Goal: Task Accomplishment & Management: Manage account settings

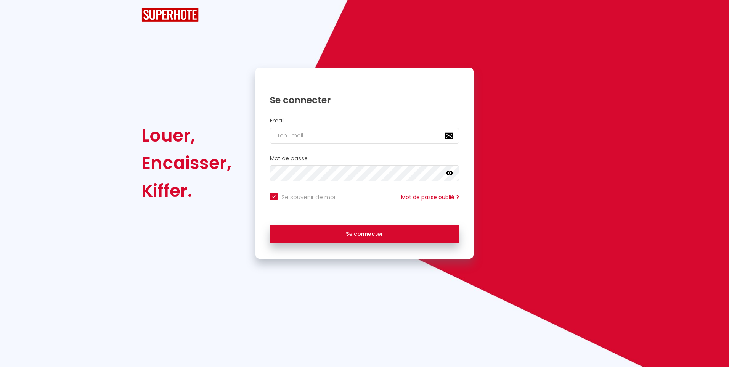
checkbox input "true"
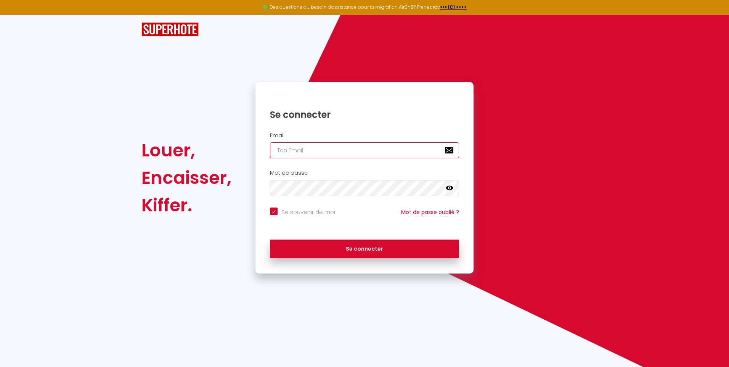
click at [316, 147] on input "email" at bounding box center [364, 150] width 189 height 16
click at [309, 144] on input "email" at bounding box center [364, 150] width 189 height 16
type input "v"
checkbox input "true"
type input "va"
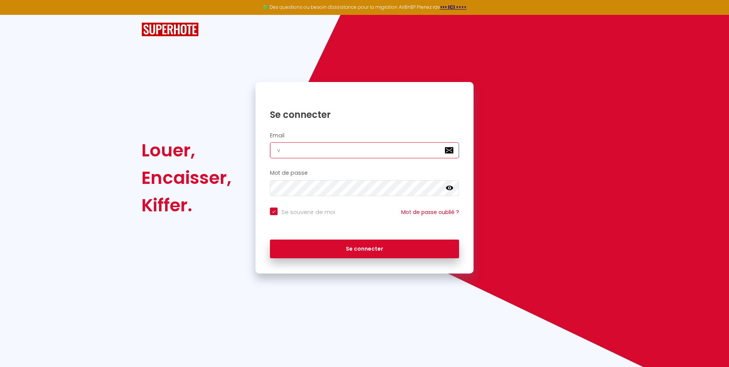
checkbox input "true"
type input "van"
checkbox input "true"
type input "vane"
checkbox input "true"
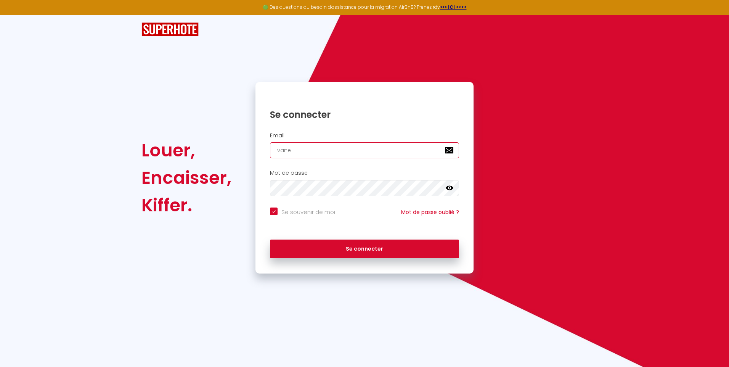
type input "vanes"
checkbox input "true"
type input "vaness"
checkbox input "true"
type input "[PERSON_NAME]"
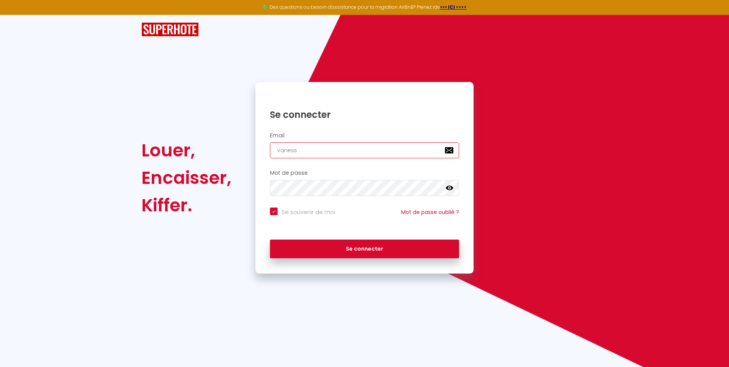
checkbox input "true"
type input "[PERSON_NAME]."
checkbox input "true"
type input "[PERSON_NAME].m"
checkbox input "true"
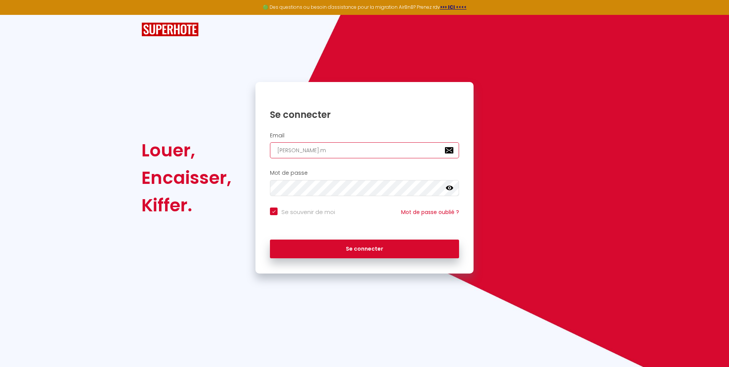
type input "[DOMAIN_NAME]"
checkbox input "true"
type input "[PERSON_NAME].mau"
checkbox input "true"
type input "[PERSON_NAME].maug"
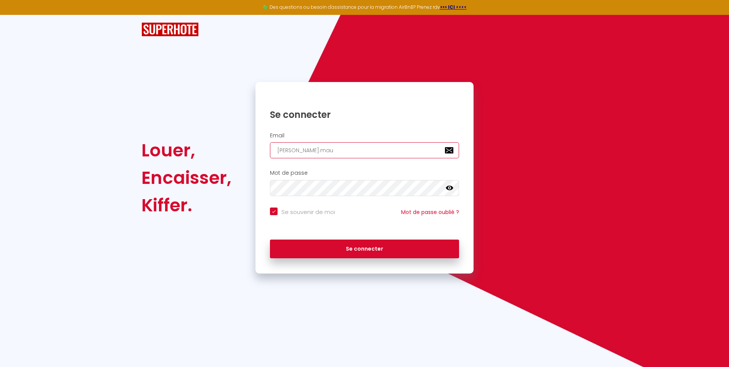
checkbox input "true"
type input "[PERSON_NAME].mauge"
checkbox input "true"
type input "[PERSON_NAME].mauger"
checkbox input "true"
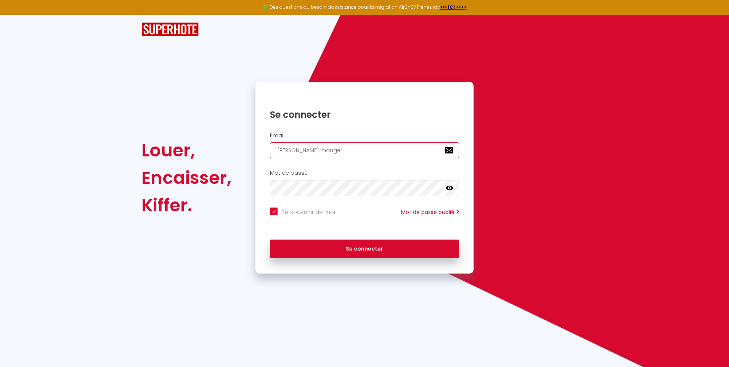
type input "[PERSON_NAME].mauger5"
checkbox input "true"
type input "[PERSON_NAME].mauger50"
checkbox input "true"
type input "[PERSON_NAME].mauger50@"
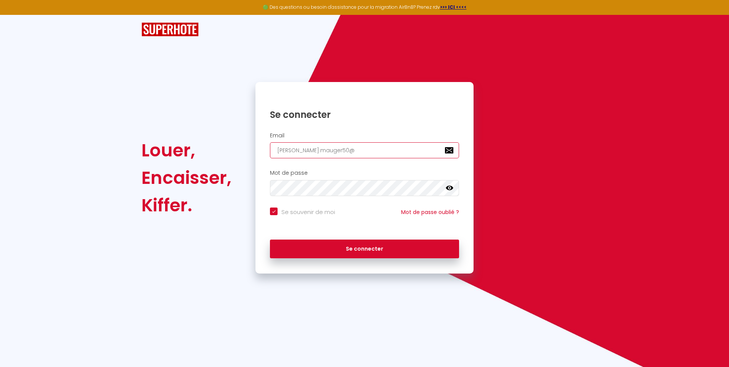
checkbox input "true"
type input "vanessa.mauger50@g"
checkbox input "true"
type input "vanessa.mauger50@gm"
checkbox input "true"
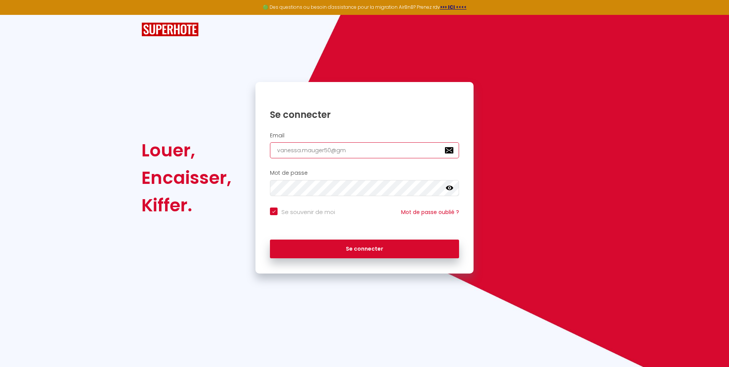
type input "vanessa.mauger50@gma"
checkbox input "true"
type input "vanessa.mauger50@gmai"
checkbox input "true"
type input "[EMAIL_ADDRESS]"
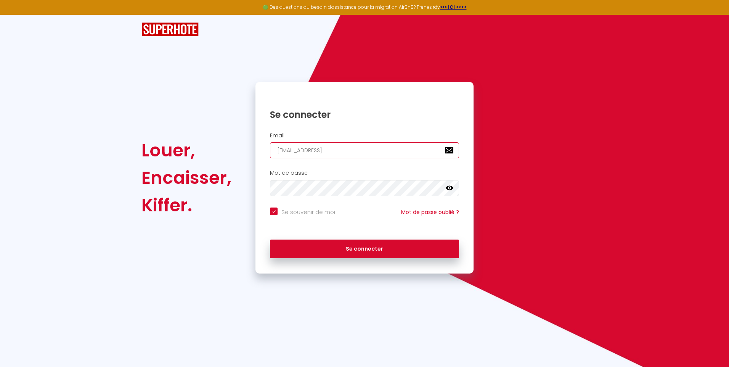
checkbox input "true"
type input "[EMAIL_ADDRESS]."
checkbox input "true"
type input "vanessa.mauger50@gmail.c"
checkbox input "true"
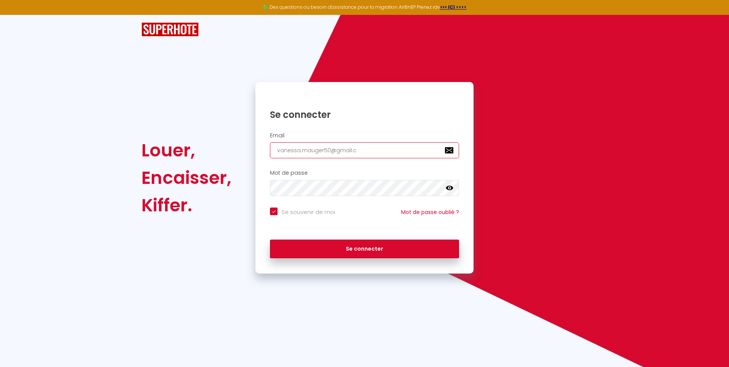
type input "[EMAIL_ADDRESS][DOMAIN_NAME]"
checkbox input "true"
type input "[EMAIL_ADDRESS][DOMAIN_NAME]"
checkbox input "true"
type input "[EMAIL_ADDRESS][DOMAIN_NAME]"
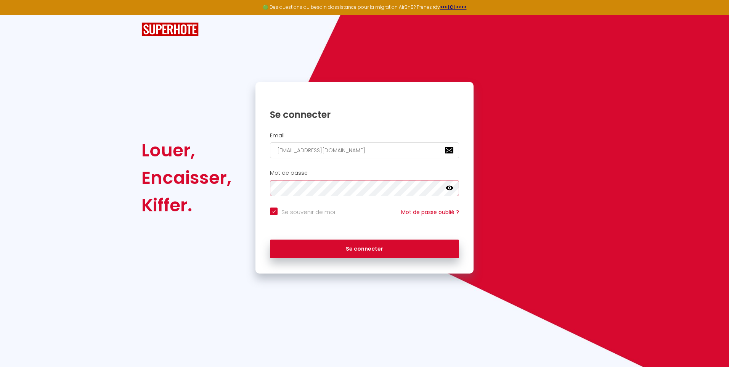
click at [270, 239] on button "Se connecter" at bounding box center [364, 248] width 189 height 19
checkbox input "true"
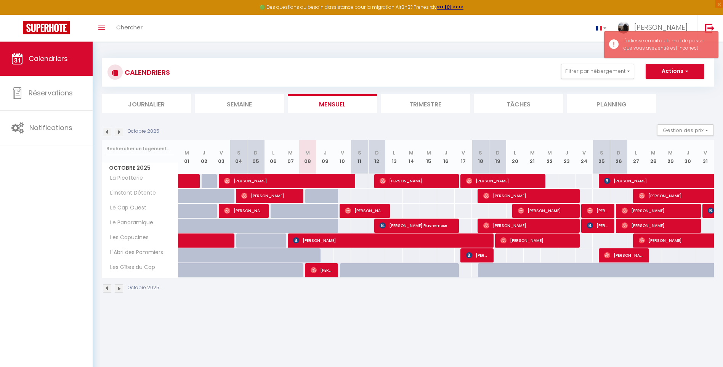
click at [202, 102] on li "Semaine" at bounding box center [239, 103] width 89 height 19
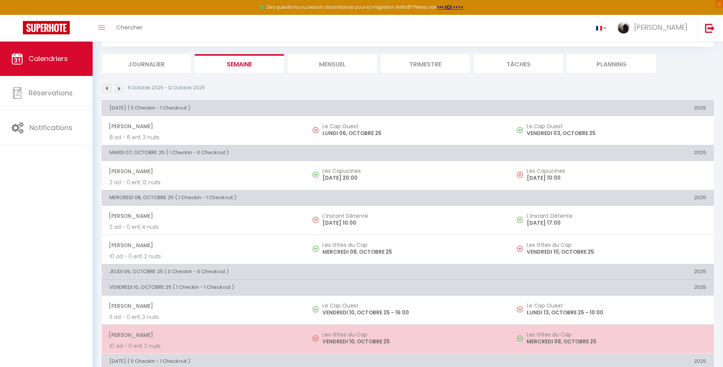
scroll to position [2, 0]
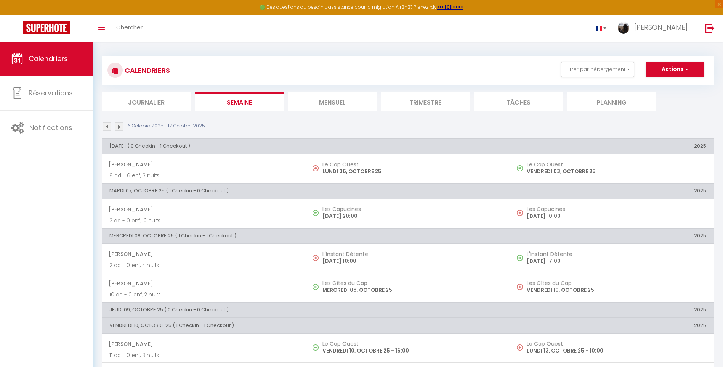
click at [121, 123] on img at bounding box center [119, 126] width 8 height 8
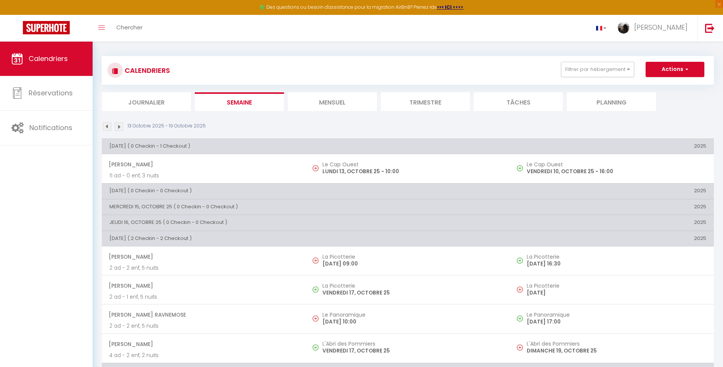
click at [120, 126] on img at bounding box center [119, 126] width 8 height 8
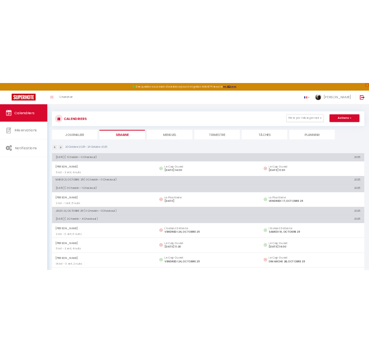
scroll to position [0, 0]
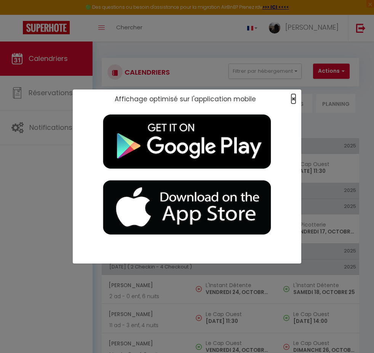
click at [295, 98] on span "×" at bounding box center [294, 99] width 4 height 10
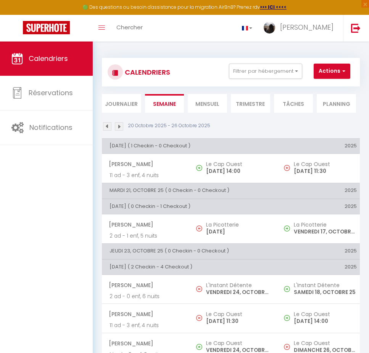
click at [119, 124] on img at bounding box center [119, 126] width 8 height 8
